Goal: Information Seeking & Learning: Learn about a topic

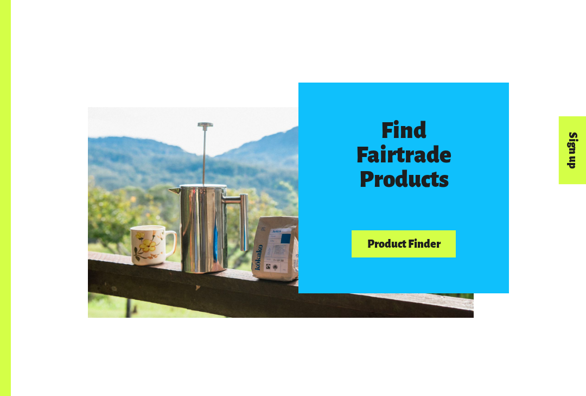
scroll to position [446, 0]
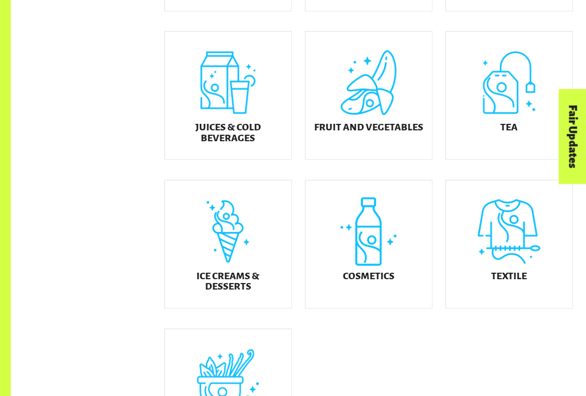
scroll to position [434, 0]
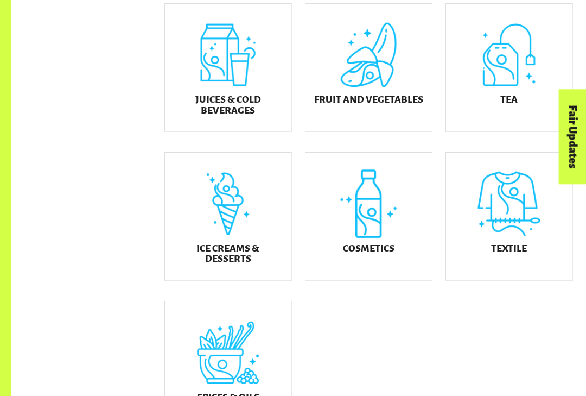
click at [365, 230] on div "Cosmetics" at bounding box center [369, 216] width 126 height 128
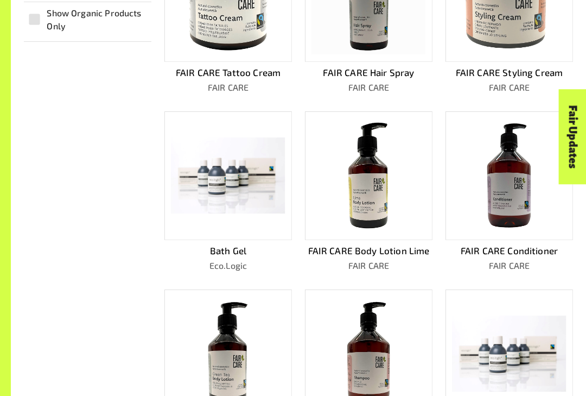
scroll to position [483, 0]
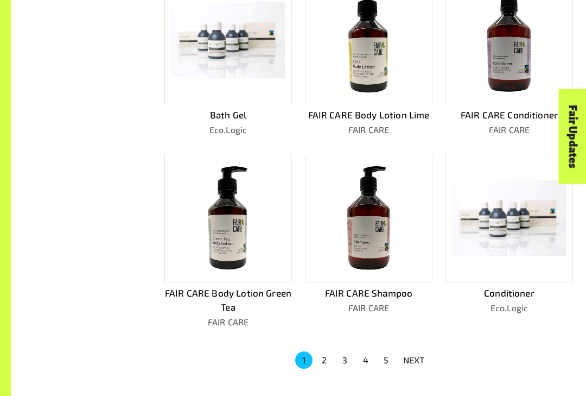
click at [327, 357] on button "2" at bounding box center [324, 360] width 17 height 17
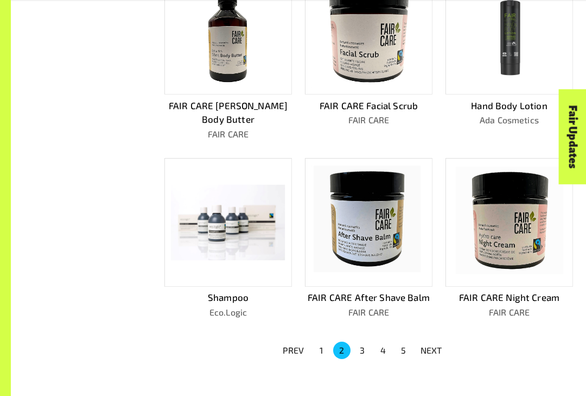
scroll to position [507, 0]
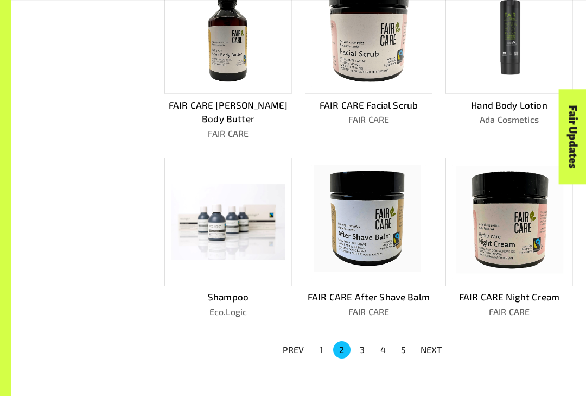
click at [358, 341] on button "3" at bounding box center [362, 349] width 17 height 17
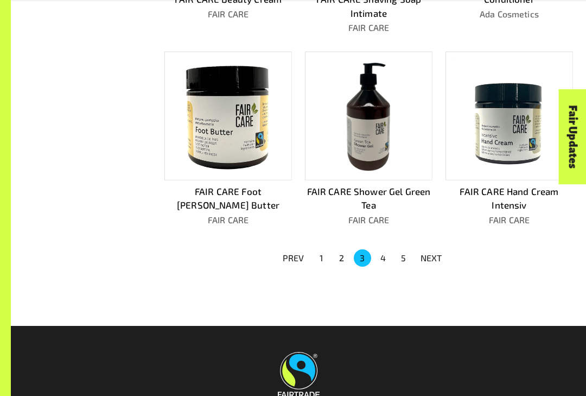
scroll to position [600, 0]
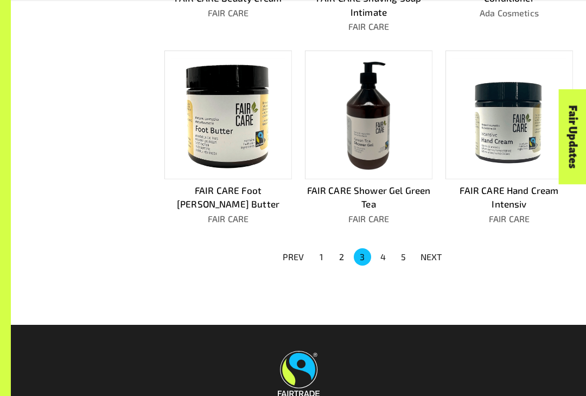
click at [377, 257] on button "4" at bounding box center [382, 256] width 17 height 17
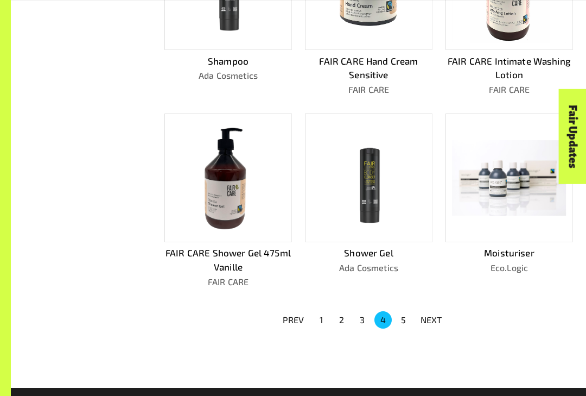
scroll to position [551, 0]
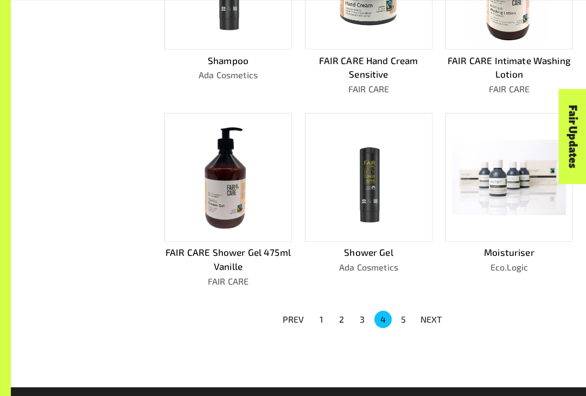
click at [399, 313] on button "5" at bounding box center [403, 319] width 17 height 17
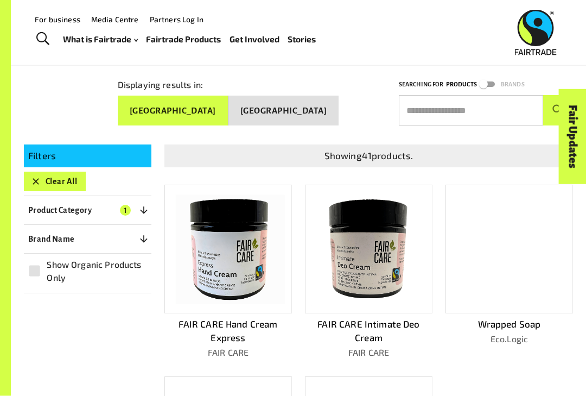
scroll to position [81, 0]
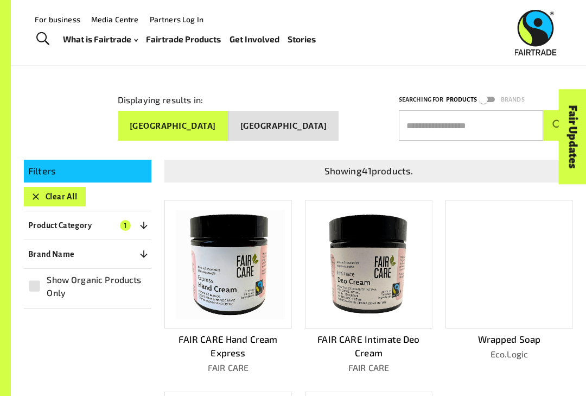
click at [296, 123] on button "[GEOGRAPHIC_DATA]" at bounding box center [283, 126] width 110 height 30
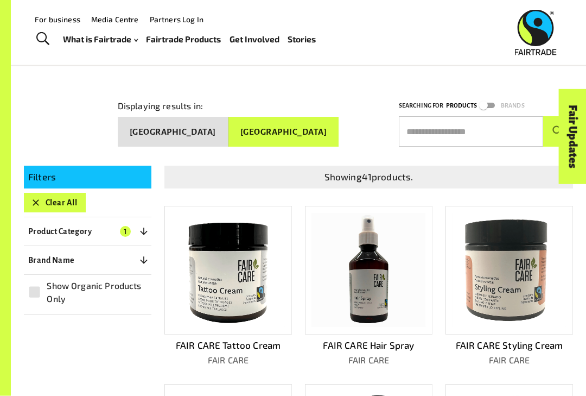
scroll to position [0, 0]
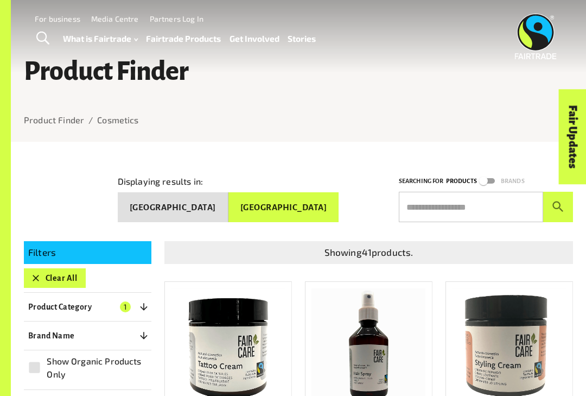
click at [228, 192] on button "[GEOGRAPHIC_DATA]" at bounding box center [173, 207] width 111 height 30
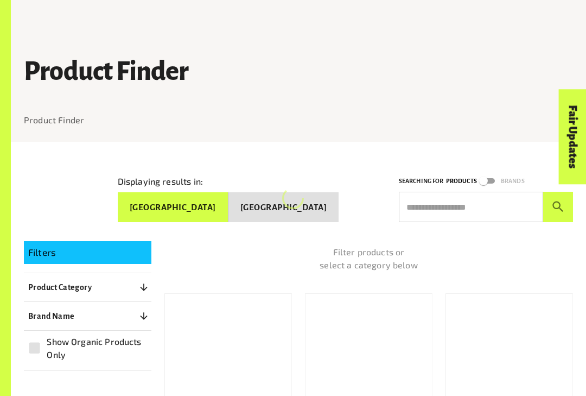
scroll to position [454, 0]
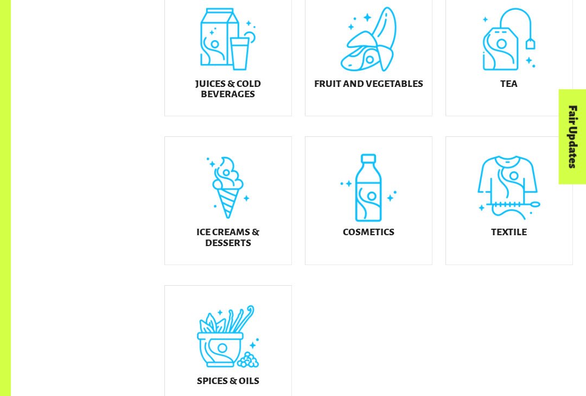
click at [499, 212] on div "Textile" at bounding box center [509, 201] width 126 height 128
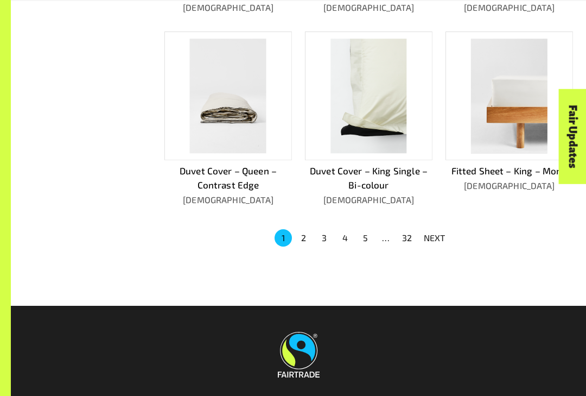
scroll to position [641, 0]
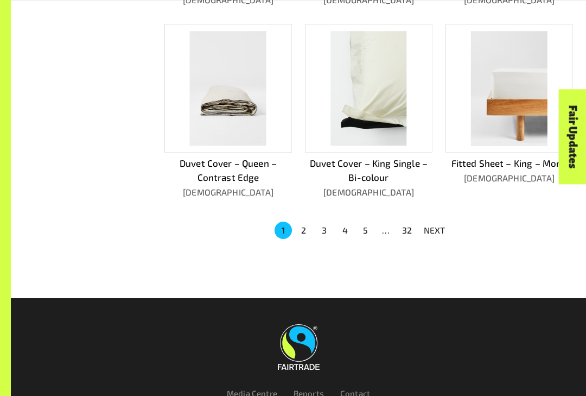
click at [309, 221] on button "2" at bounding box center [303, 229] width 17 height 17
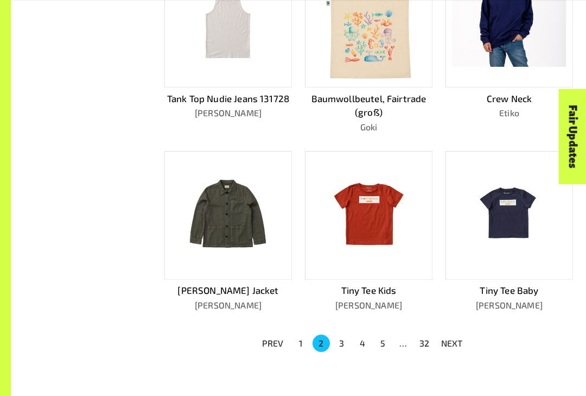
scroll to position [512, 0]
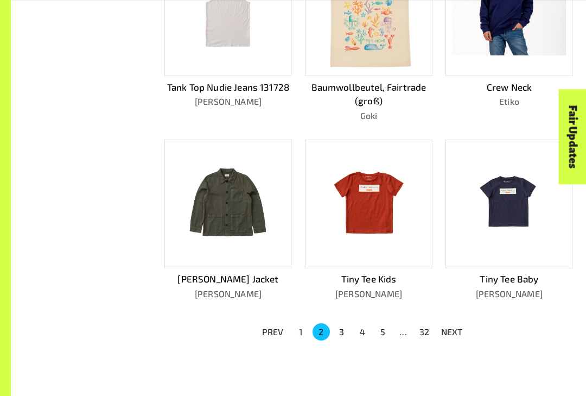
click at [345, 323] on button "3" at bounding box center [341, 331] width 17 height 17
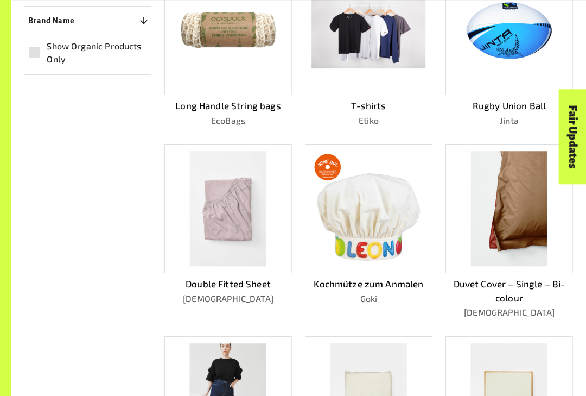
scroll to position [315, 0]
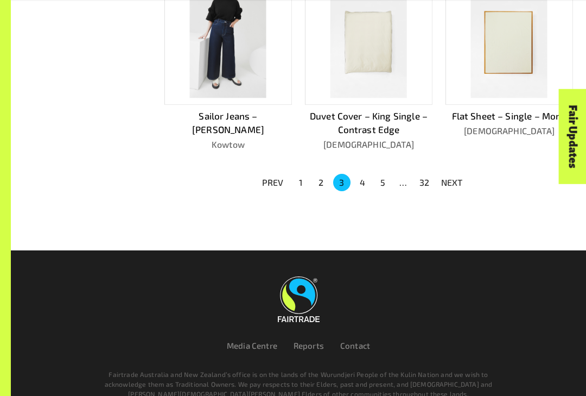
click at [359, 179] on button "4" at bounding box center [362, 182] width 17 height 17
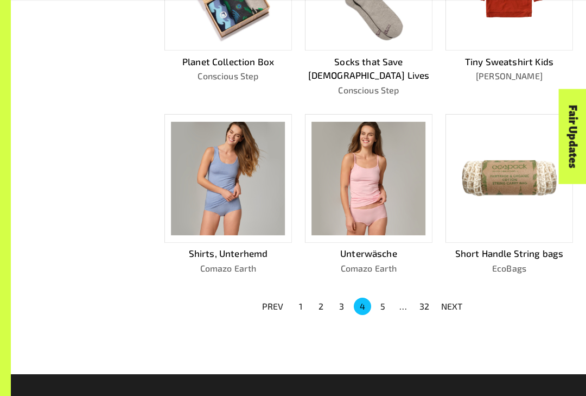
scroll to position [554, 0]
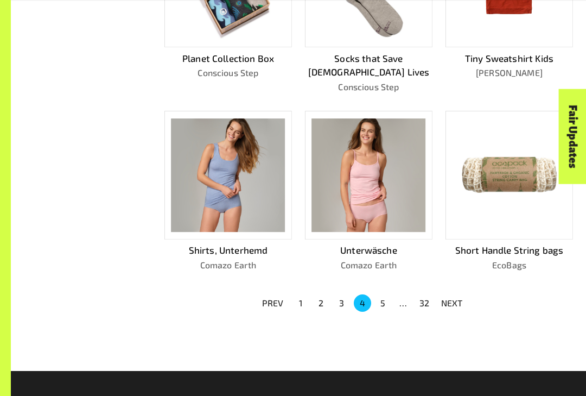
click at [385, 295] on button "5" at bounding box center [382, 303] width 17 height 17
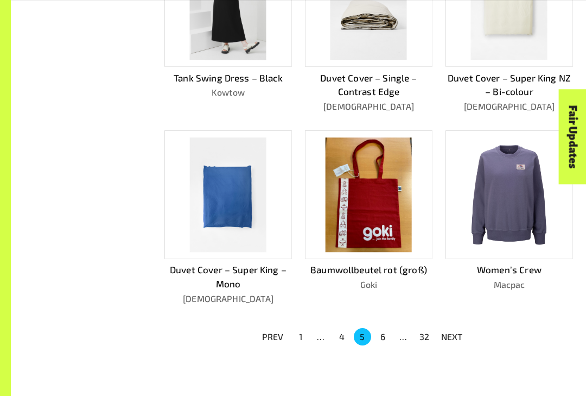
scroll to position [536, 0]
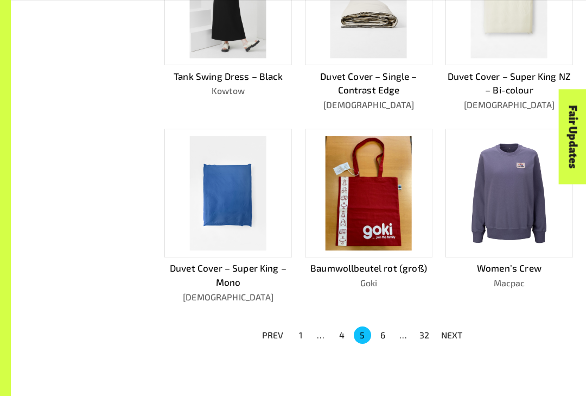
click at [383, 327] on button "6" at bounding box center [382, 334] width 17 height 17
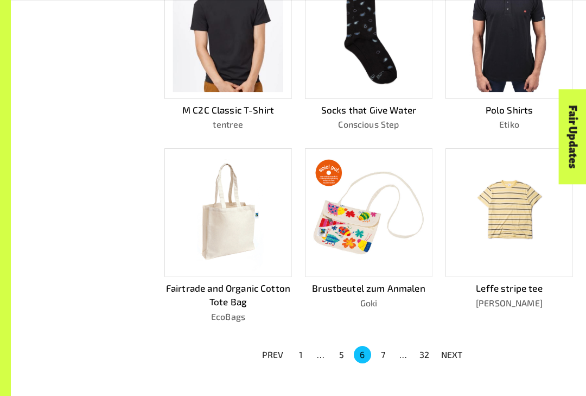
scroll to position [515, 0]
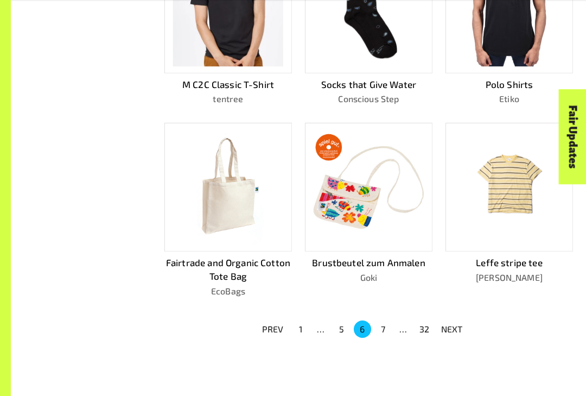
click at [386, 329] on button "7" at bounding box center [382, 328] width 17 height 17
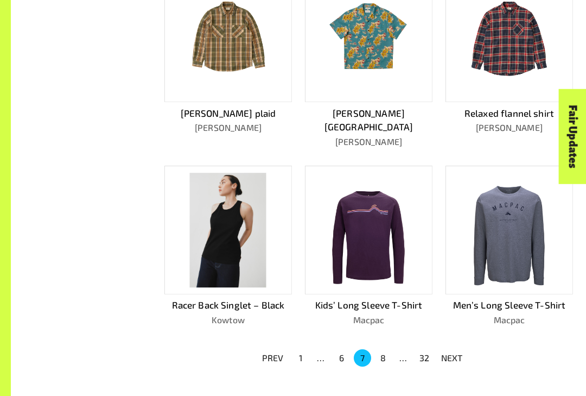
scroll to position [499, 0]
click at [379, 349] on button "8" at bounding box center [382, 357] width 17 height 17
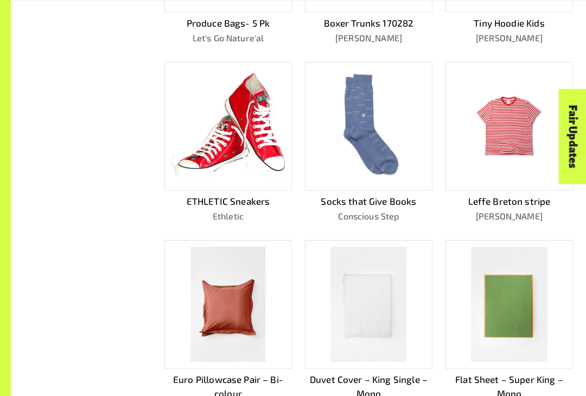
scroll to position [411, 0]
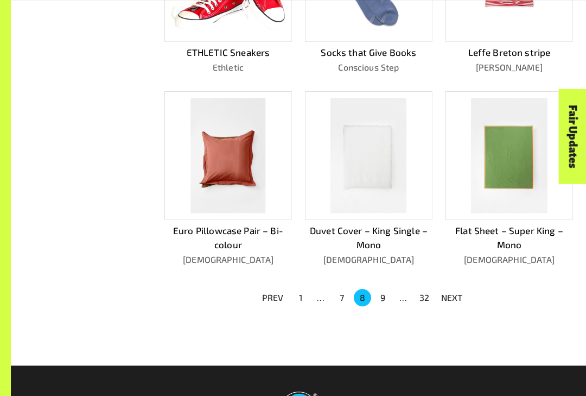
click at [388, 292] on button "9" at bounding box center [382, 297] width 17 height 17
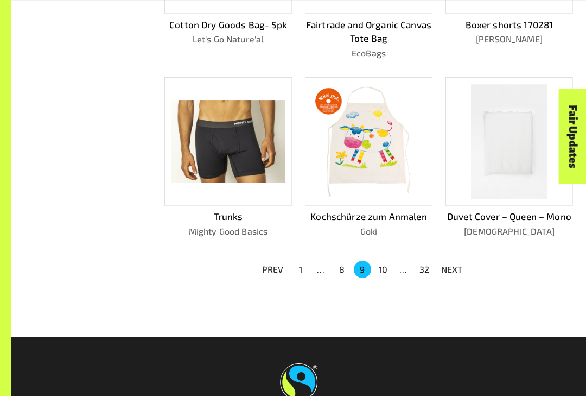
scroll to position [588, 0]
click at [383, 260] on button "10" at bounding box center [382, 268] width 17 height 17
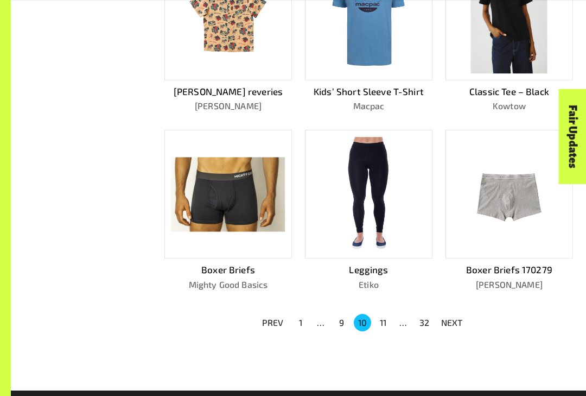
scroll to position [533, 0]
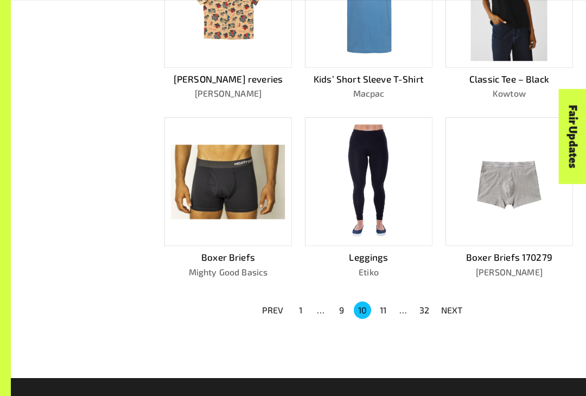
click at [382, 307] on button "11" at bounding box center [382, 310] width 17 height 17
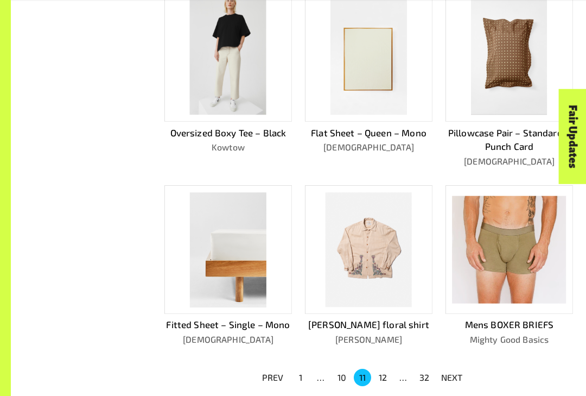
scroll to position [497, 0]
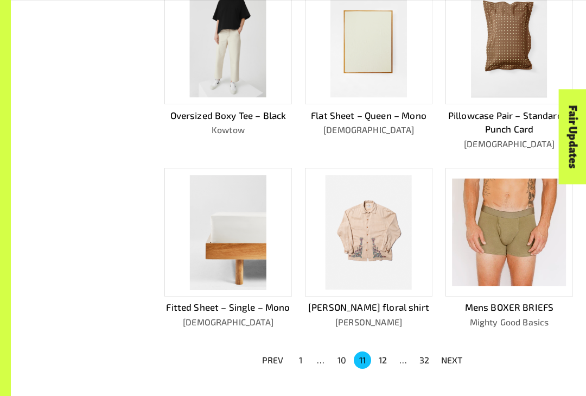
click at [382, 359] on button "12" at bounding box center [382, 359] width 17 height 17
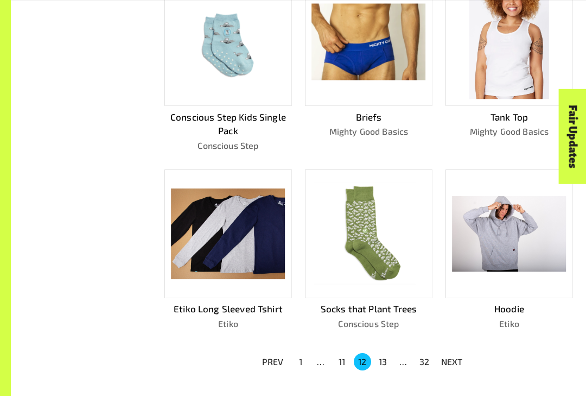
scroll to position [505, 0]
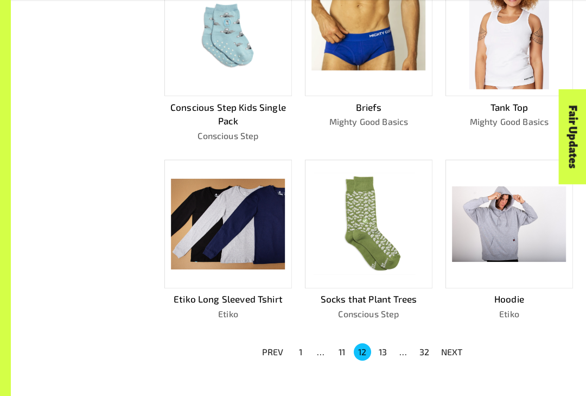
click at [379, 343] on button "13" at bounding box center [382, 351] width 17 height 17
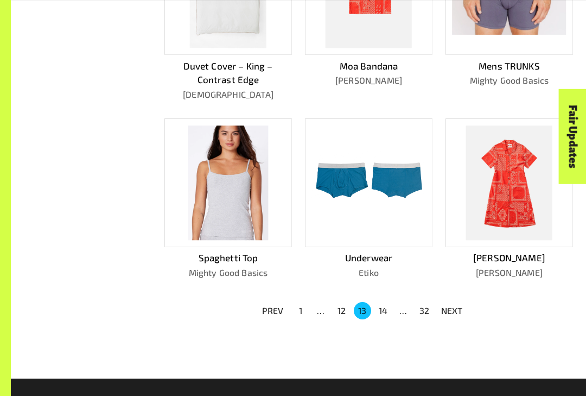
scroll to position [573, 0]
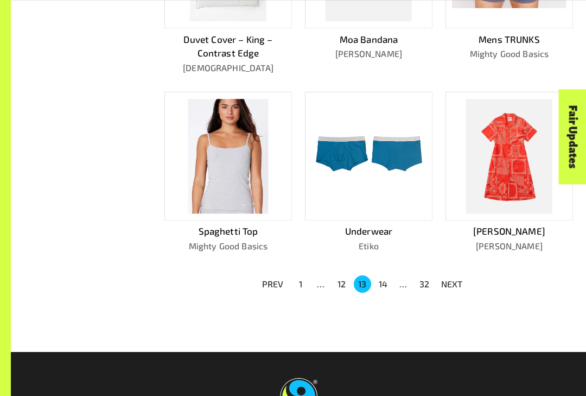
click at [378, 275] on button "14" at bounding box center [382, 283] width 17 height 17
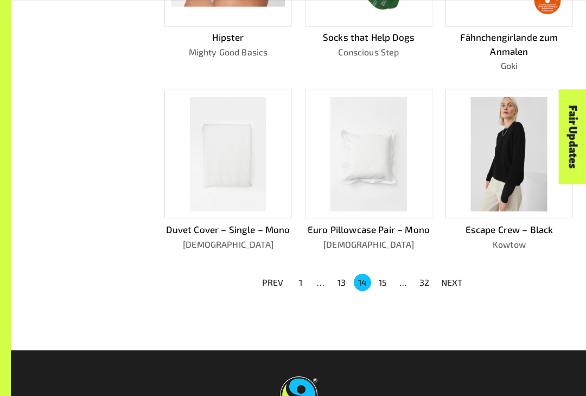
scroll to position [606, 0]
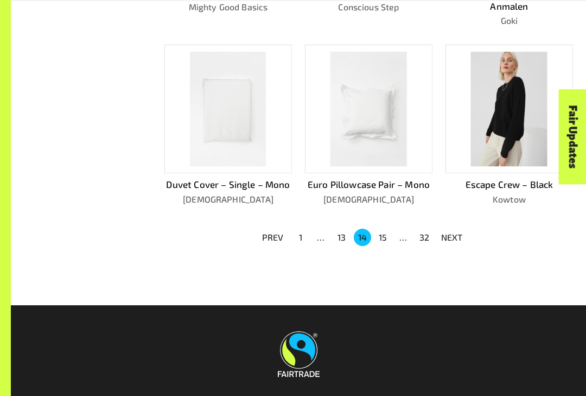
click at [377, 236] on button "15" at bounding box center [382, 236] width 17 height 17
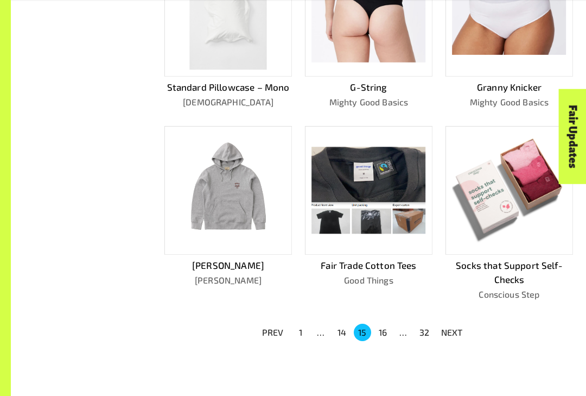
scroll to position [547, 0]
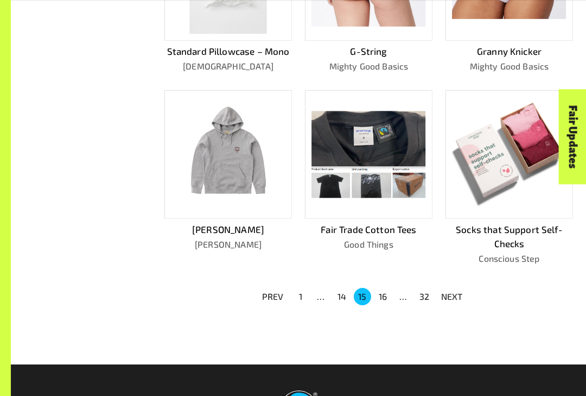
click at [382, 288] on button "16" at bounding box center [382, 296] width 17 height 17
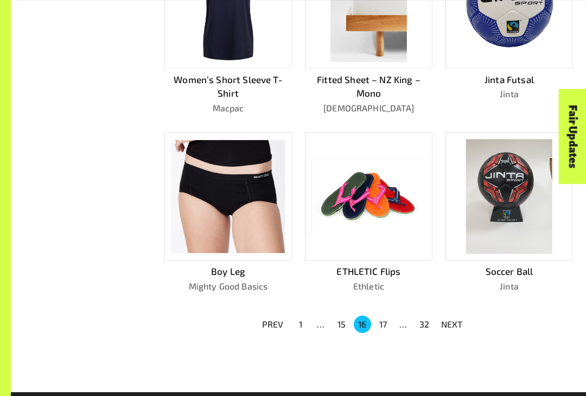
scroll to position [533, 0]
click at [384, 321] on button "17" at bounding box center [382, 323] width 17 height 17
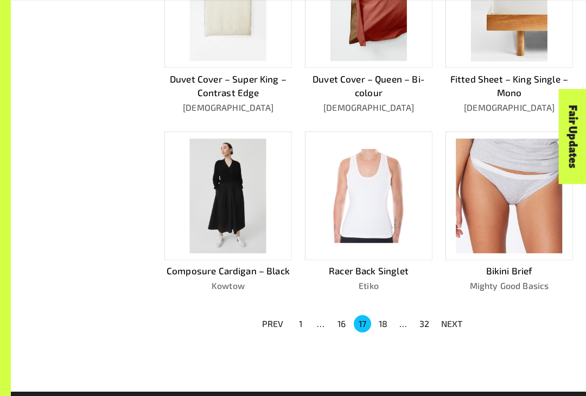
click at [386, 316] on button "18" at bounding box center [382, 323] width 17 height 17
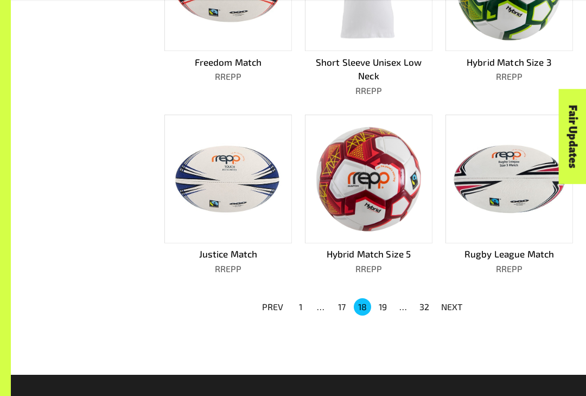
scroll to position [562, 0]
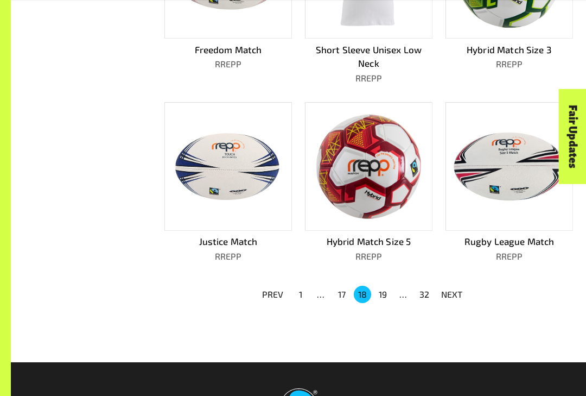
click at [384, 286] on button "19" at bounding box center [382, 294] width 17 height 17
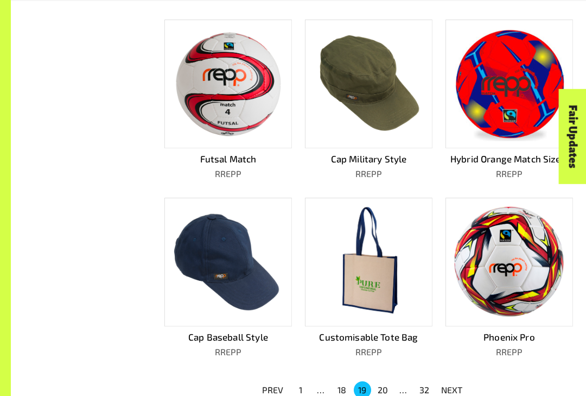
scroll to position [440, 0]
click at [382, 385] on button "20" at bounding box center [382, 389] width 17 height 17
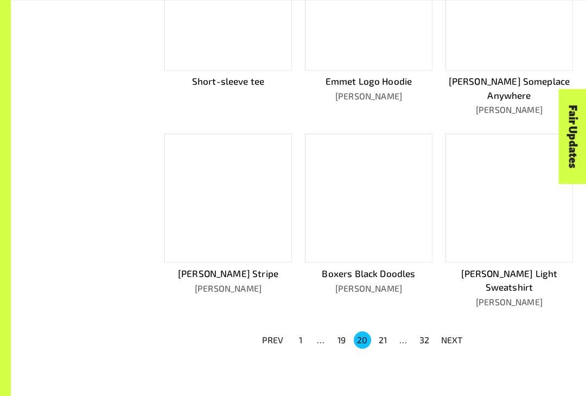
scroll to position [519, 0]
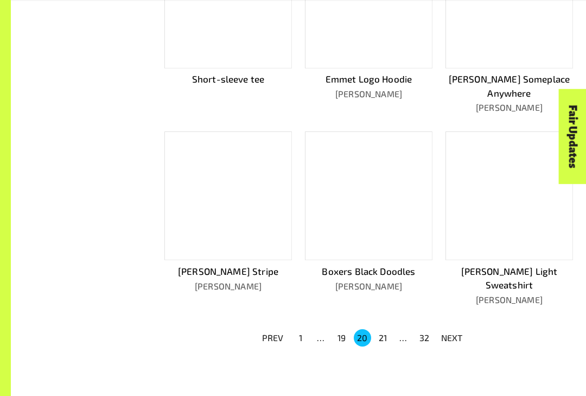
click at [384, 329] on button "21" at bounding box center [382, 337] width 17 height 17
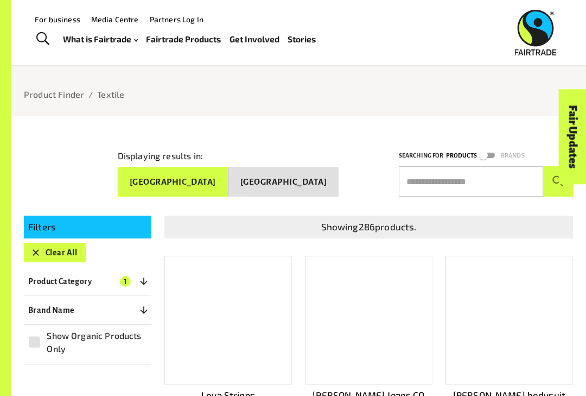
scroll to position [0, 0]
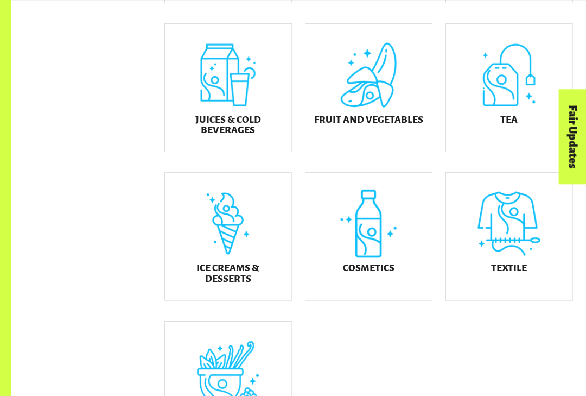
scroll to position [418, 0]
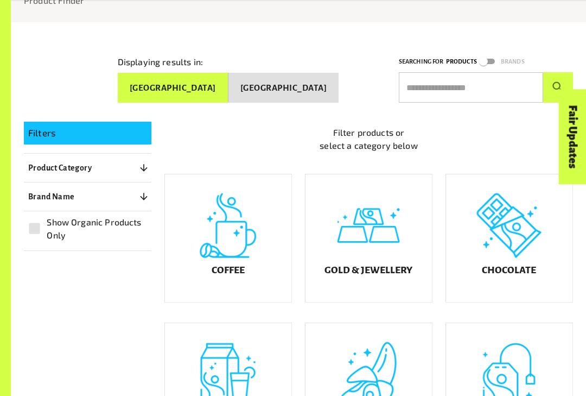
click at [378, 271] on div "Gold & Jewellery" at bounding box center [369, 238] width 126 height 128
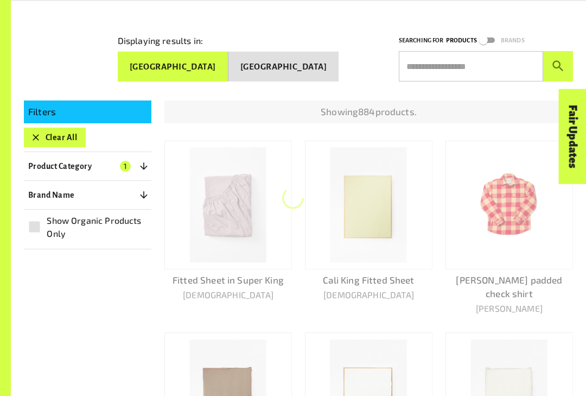
scroll to position [142, 0]
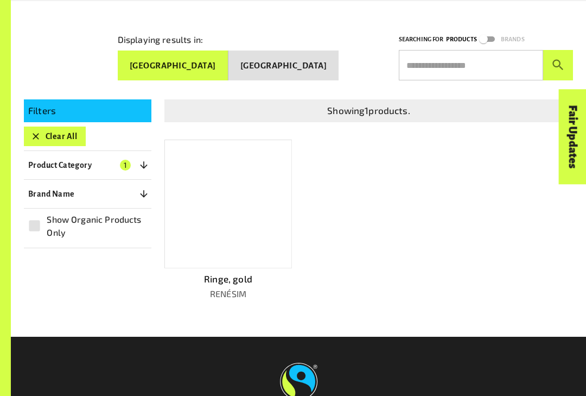
click at [304, 63] on button "[GEOGRAPHIC_DATA]" at bounding box center [283, 65] width 110 height 30
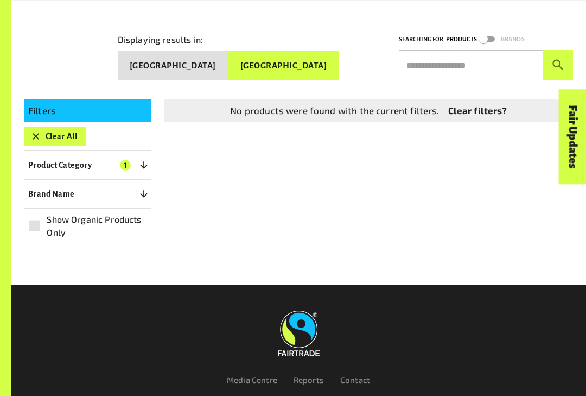
click at [223, 59] on button "Australia" at bounding box center [173, 65] width 111 height 30
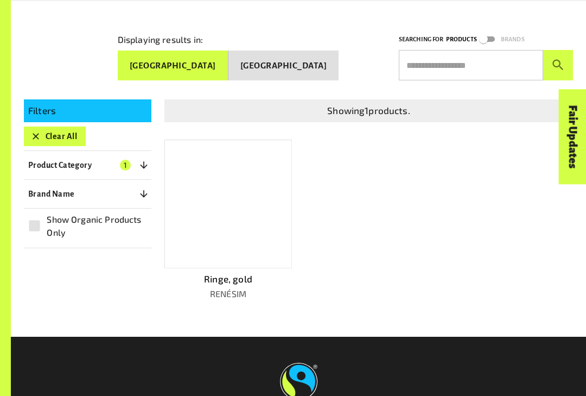
click at [205, 210] on div at bounding box center [228, 203] width 128 height 129
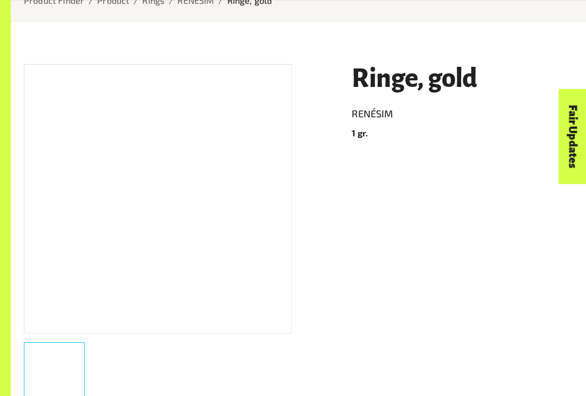
scroll to position [79, 0]
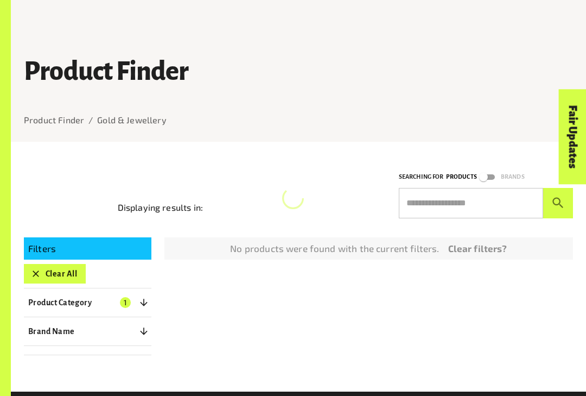
scroll to position [162, 0]
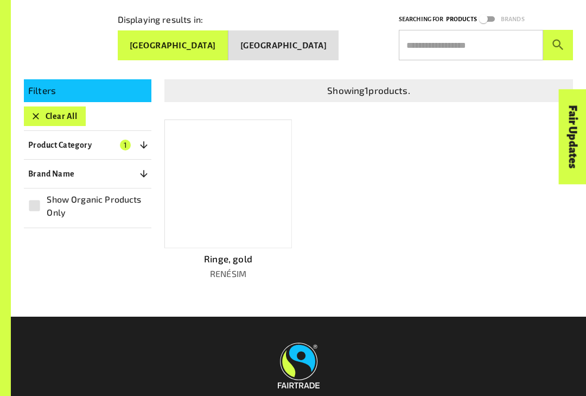
click at [63, 173] on p "Brand Name" at bounding box center [51, 173] width 47 height 13
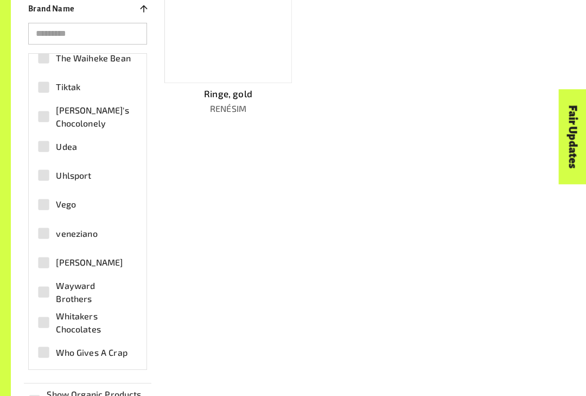
scroll to position [3376, 0]
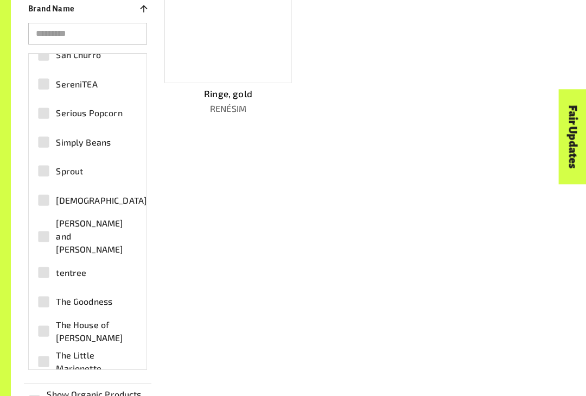
click at [135, 9] on button "Brand Name 0" at bounding box center [88, 9] width 128 height 20
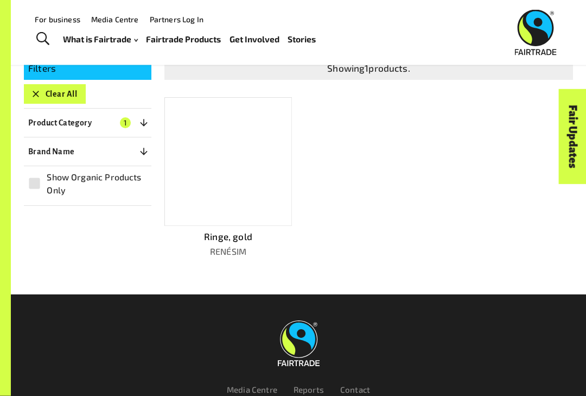
scroll to position [0, 0]
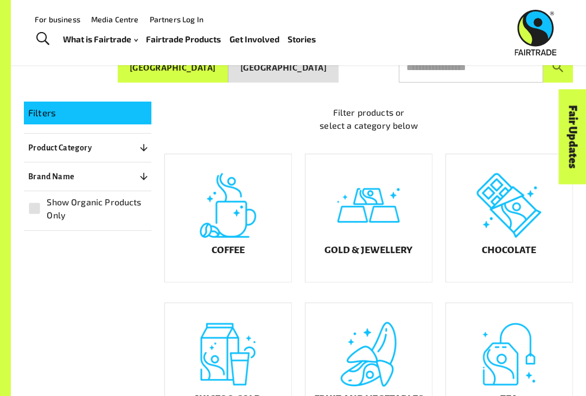
scroll to position [139, 0]
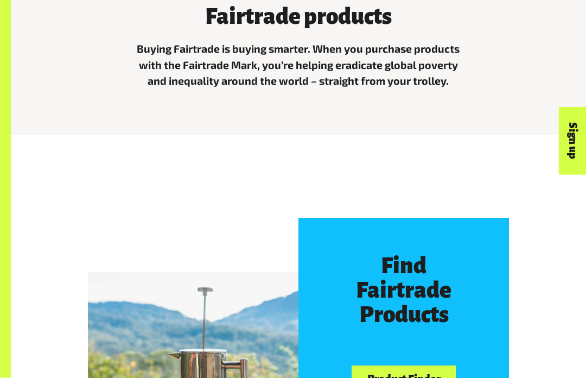
scroll to position [423, 0]
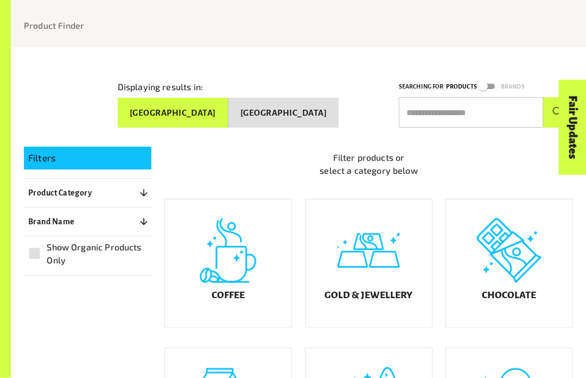
scroll to position [96, 0]
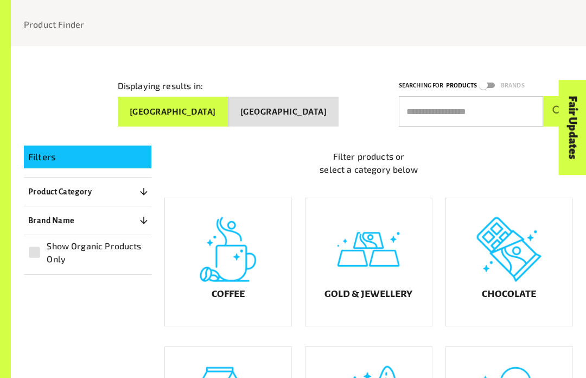
click at [141, 188] on icon "button" at bounding box center [143, 191] width 11 height 11
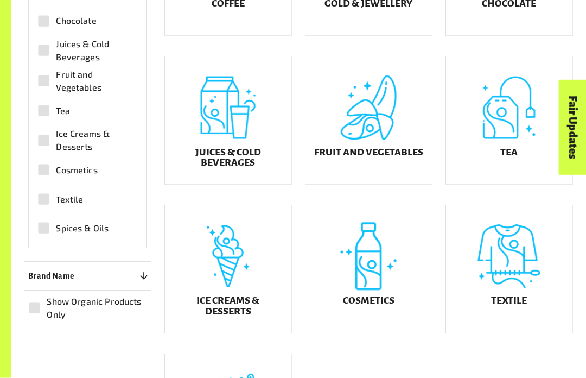
scroll to position [387, 0]
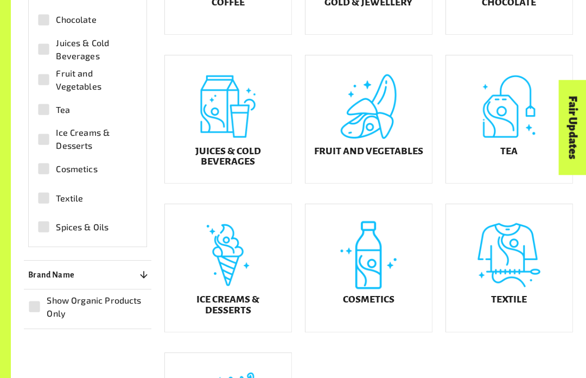
click at [146, 265] on button "Brand Name 0" at bounding box center [88, 275] width 128 height 20
click at [42, 298] on input "search" at bounding box center [87, 300] width 119 height 22
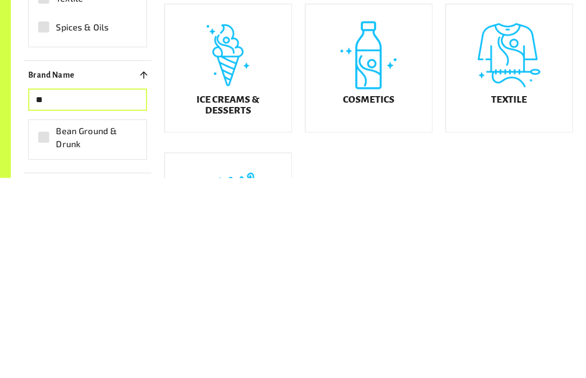
scroll to position [0, 0]
type input "*"
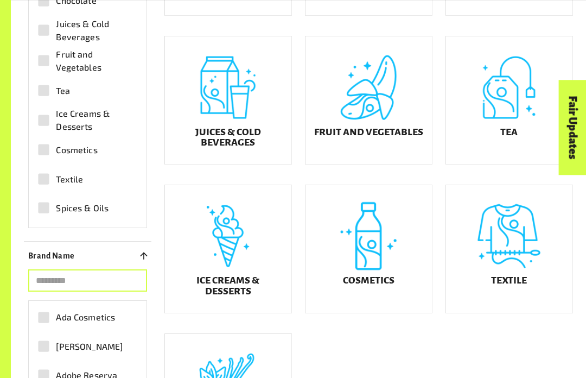
scroll to position [409, 0]
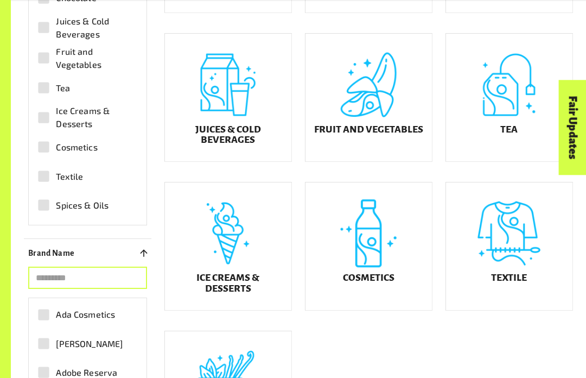
click at [211, 250] on div "Ice Creams & Desserts" at bounding box center [228, 246] width 126 height 128
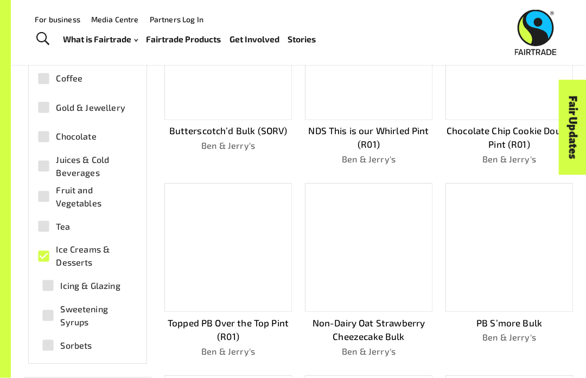
scroll to position [142, 0]
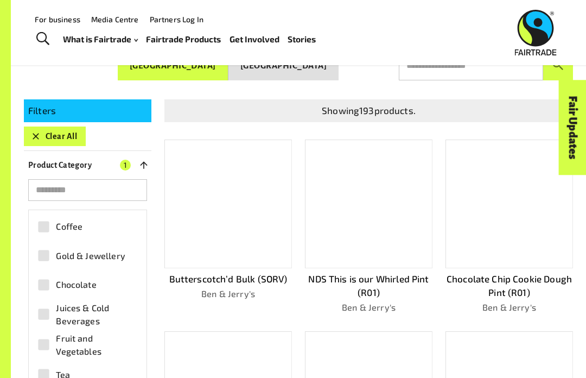
click at [145, 163] on icon "button" at bounding box center [143, 165] width 11 height 11
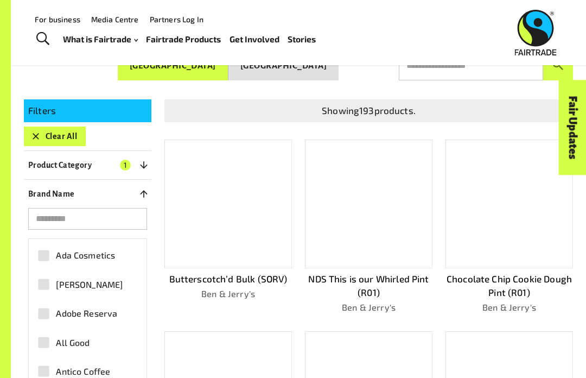
click at [35, 141] on button "Clear All" at bounding box center [55, 136] width 62 height 20
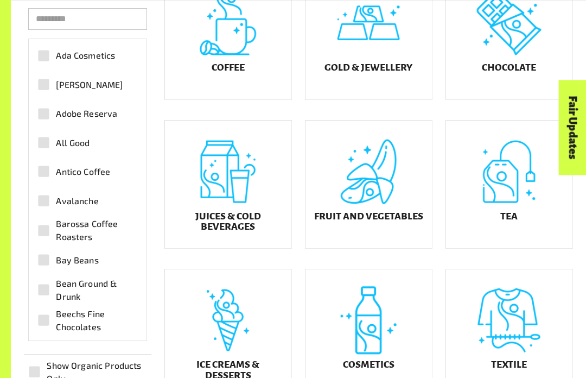
click at [204, 348] on div "Ice Creams & Desserts" at bounding box center [228, 333] width 126 height 128
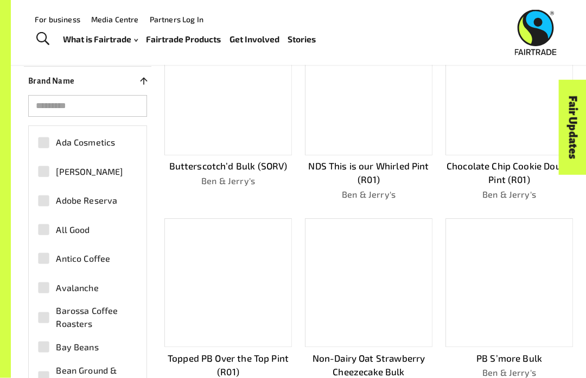
scroll to position [142, 0]
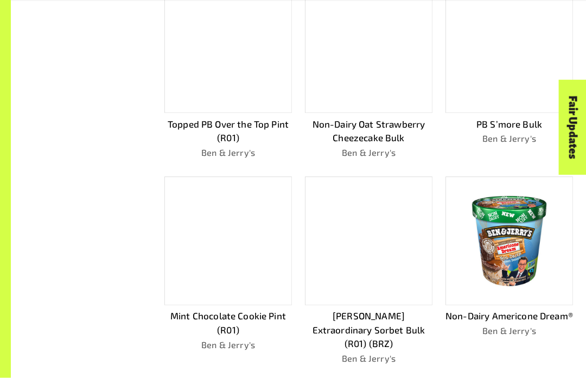
scroll to position [488, 0]
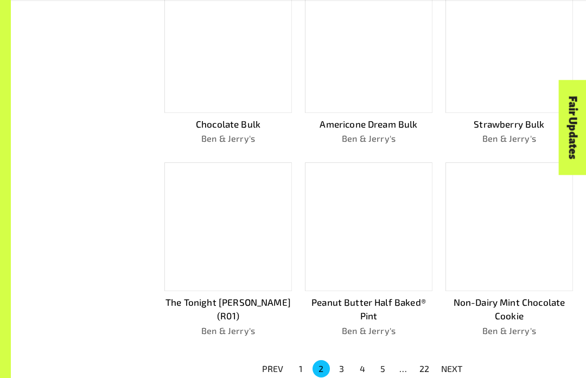
click at [421, 366] on button "22" at bounding box center [424, 368] width 17 height 17
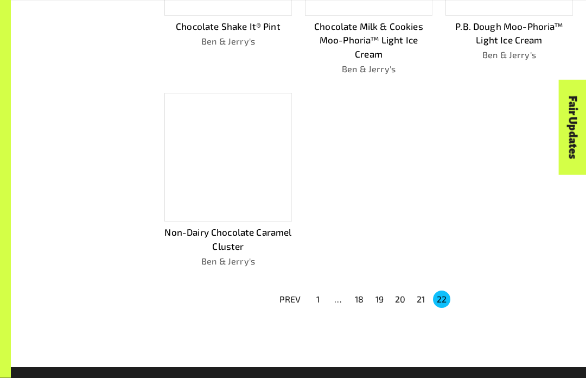
scroll to position [396, 0]
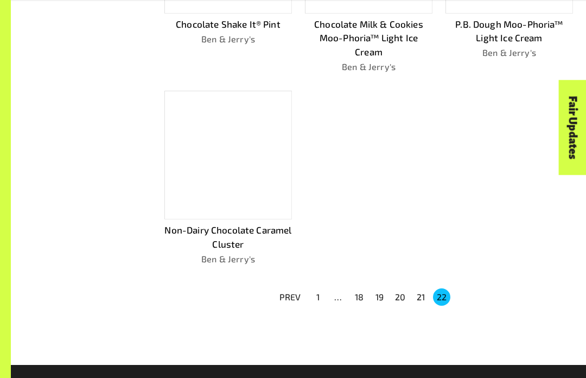
click at [357, 295] on button "18" at bounding box center [359, 296] width 17 height 17
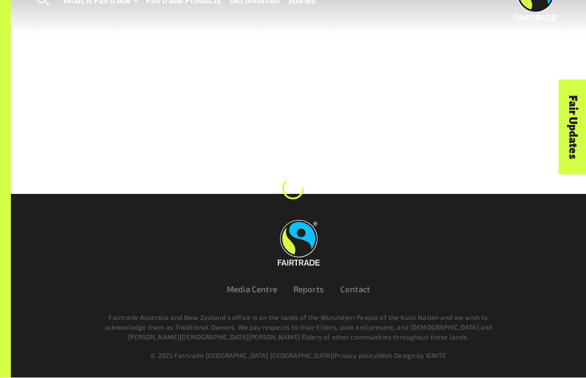
scroll to position [38, 0]
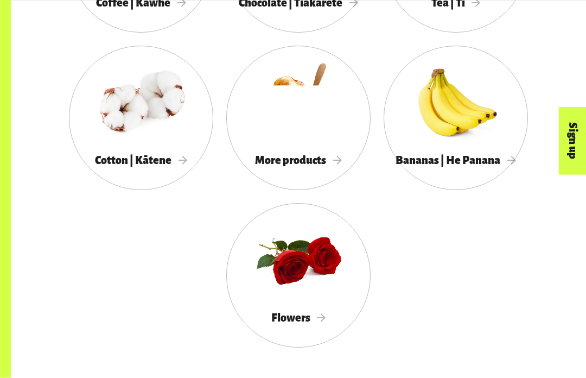
scroll to position [992, 0]
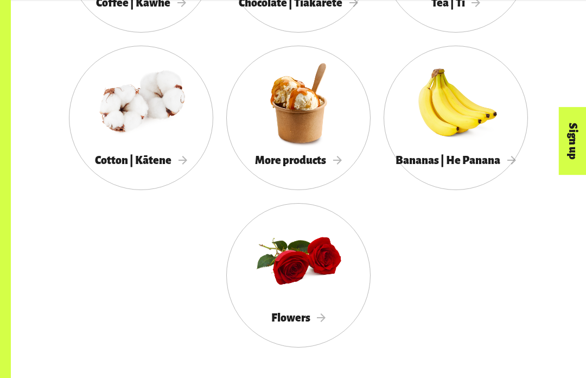
click at [322, 315] on span "Flowers" at bounding box center [298, 318] width 55 height 12
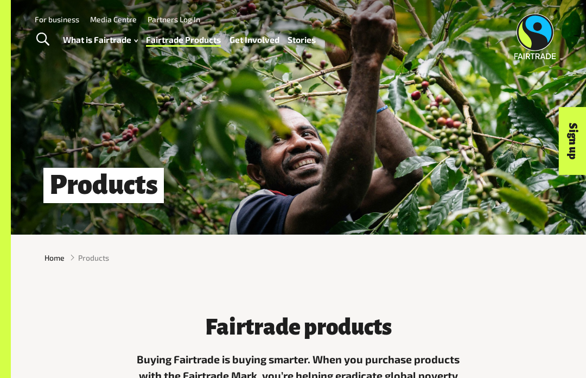
scroll to position [1029, 0]
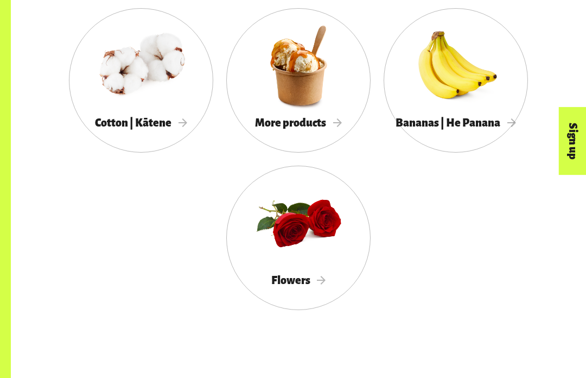
click at [281, 87] on div at bounding box center [298, 65] width 144 height 94
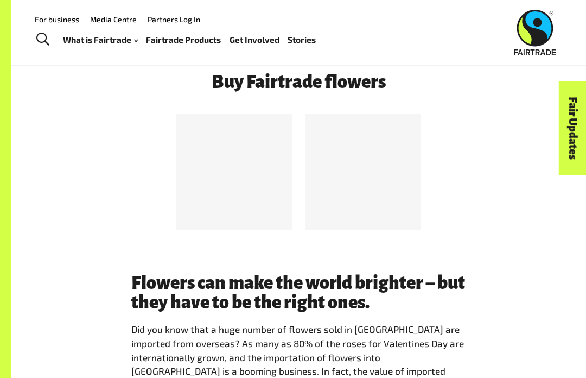
scroll to position [441, 0]
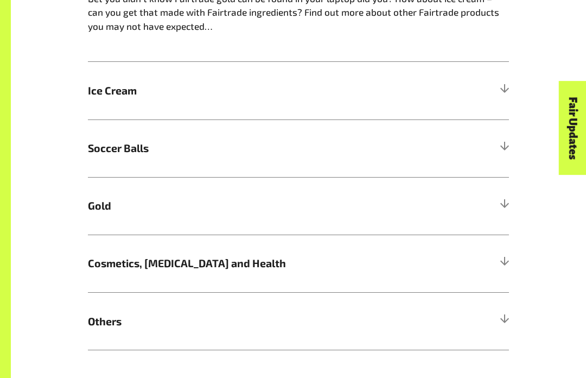
scroll to position [625, 0]
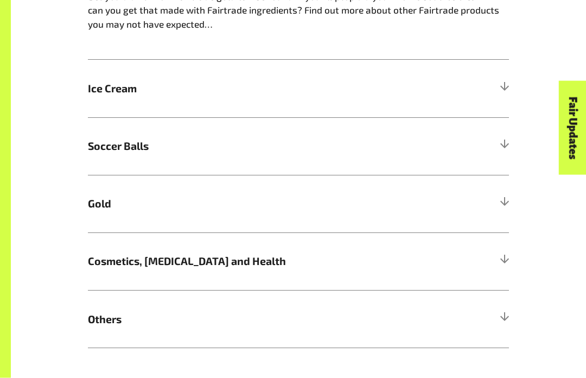
click at [93, 258] on span "Cosmetics, [MEDICAL_DATA] and Health" at bounding box center [246, 261] width 316 height 16
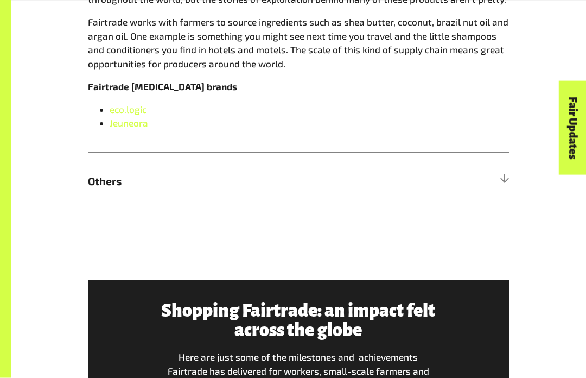
scroll to position [937, 0]
click at [507, 173] on div "Fair Updates" at bounding box center [512, 162] width 94 height 28
click at [500, 175] on div "Fair Updates" at bounding box center [512, 162] width 94 height 28
click at [118, 185] on h5 "Others" at bounding box center [298, 181] width 421 height 58
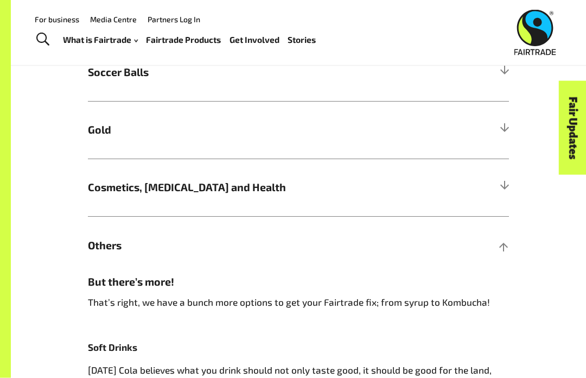
scroll to position [694, 0]
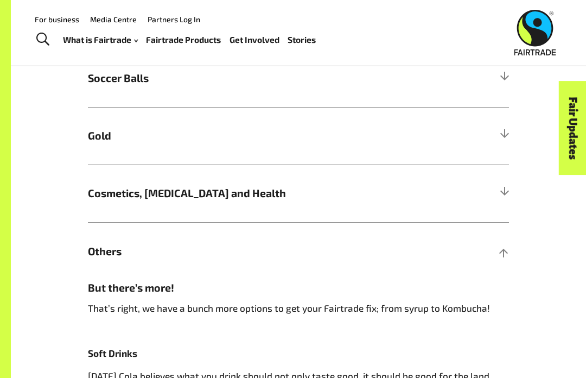
click at [506, 188] on div at bounding box center [504, 193] width 10 height 10
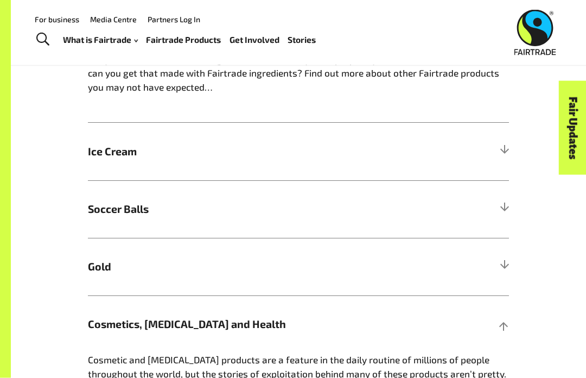
click at [501, 262] on div at bounding box center [504, 267] width 10 height 10
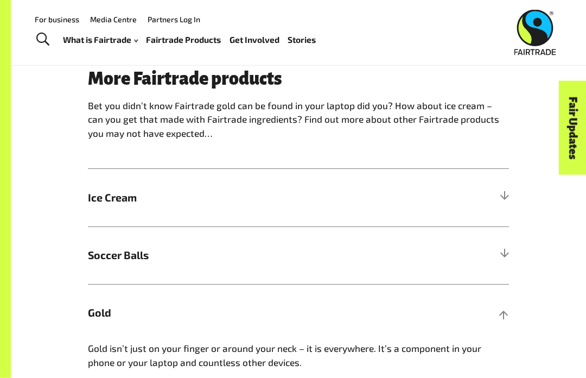
scroll to position [514, 0]
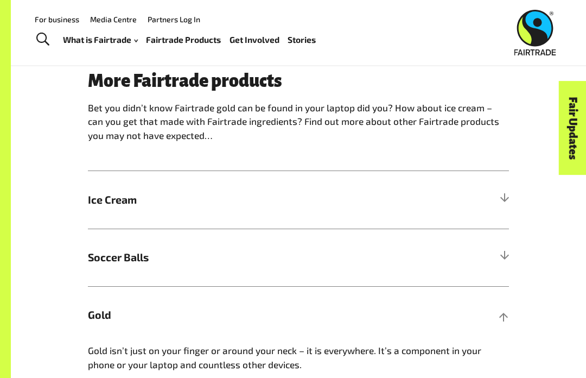
click at [502, 252] on div at bounding box center [504, 257] width 10 height 10
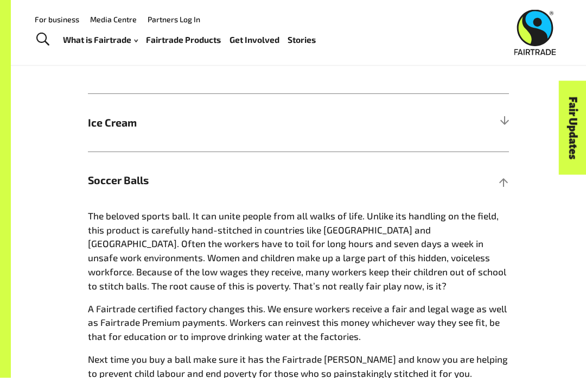
click at [500, 118] on div at bounding box center [504, 123] width 10 height 10
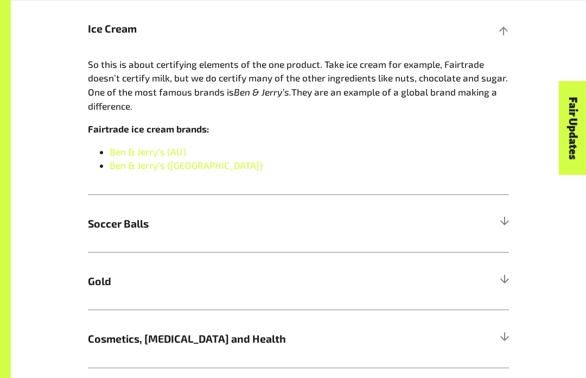
scroll to position [691, 0]
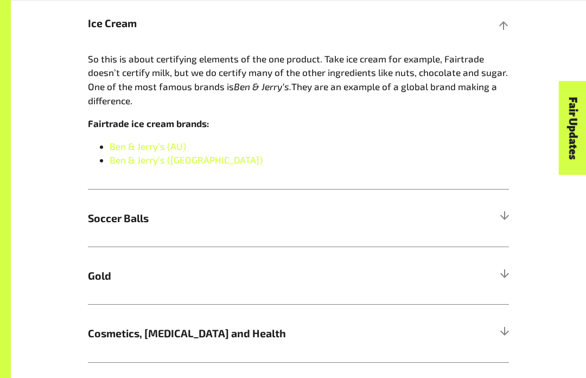
click at [501, 213] on div at bounding box center [504, 218] width 10 height 10
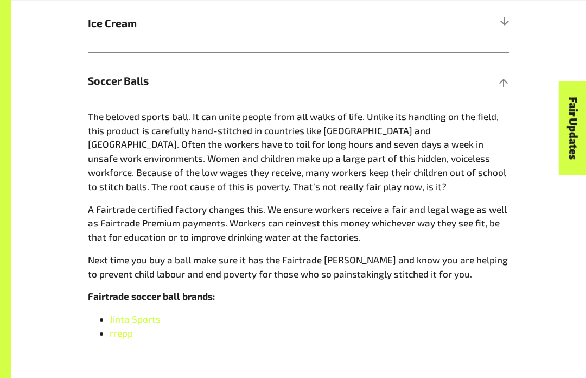
click at [119, 331] on link "rrepp" at bounding box center [121, 332] width 23 height 11
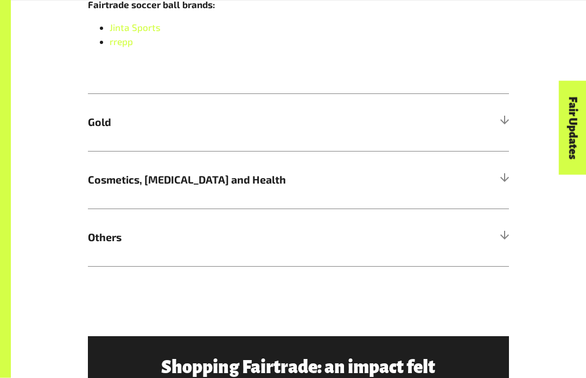
click at [508, 233] on div at bounding box center [504, 238] width 10 height 10
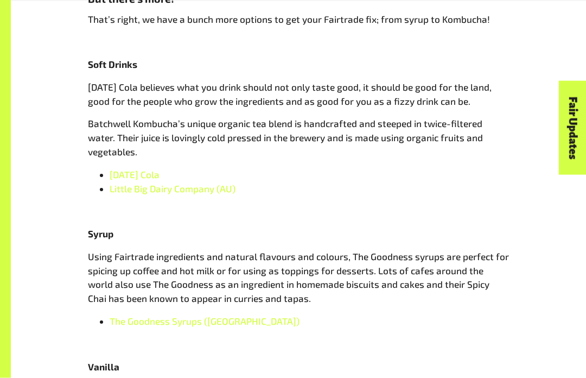
scroll to position [982, 0]
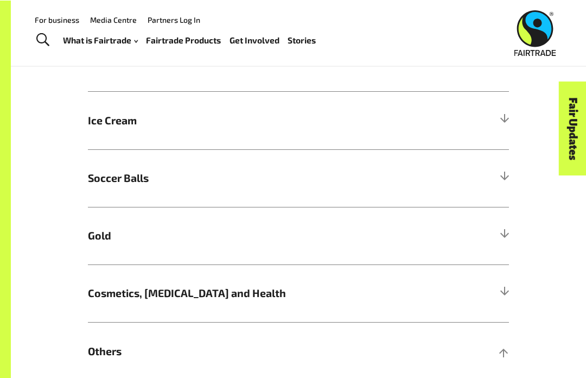
click at [507, 290] on div at bounding box center [504, 293] width 10 height 10
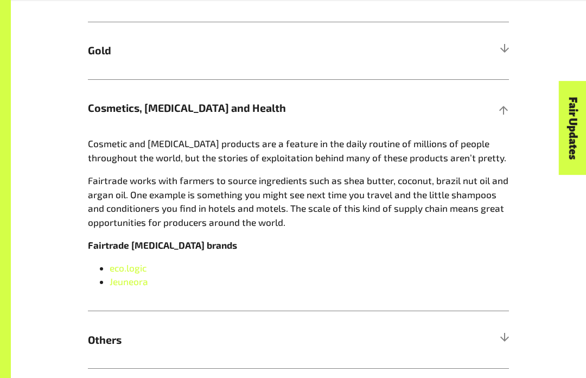
scroll to position [800, 0]
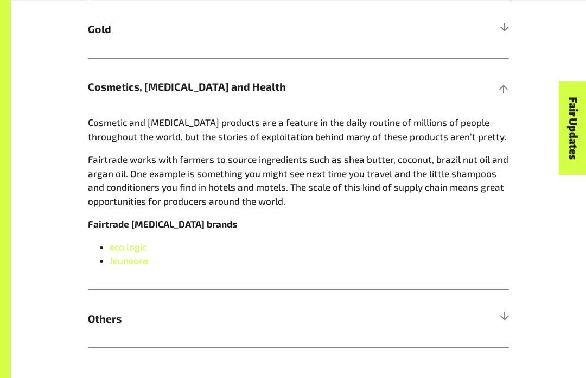
click at [123, 258] on link "Jeuneora" at bounding box center [129, 260] width 39 height 11
